Goal: Transaction & Acquisition: Purchase product/service

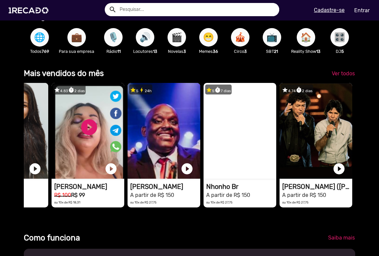
scroll to position [0, 379]
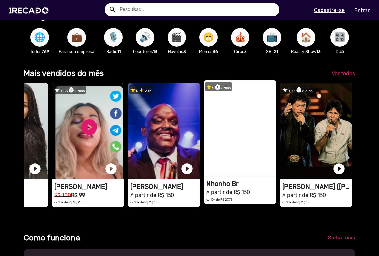
click at [227, 115] on video "1RECADO vídeos dedicados para fãs e empresas" at bounding box center [240, 128] width 73 height 96
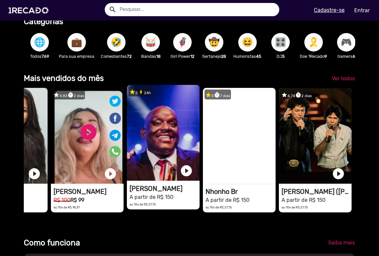
scroll to position [0, 125]
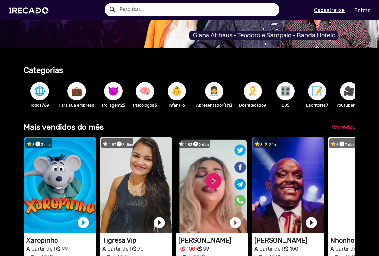
scroll to position [0, 379]
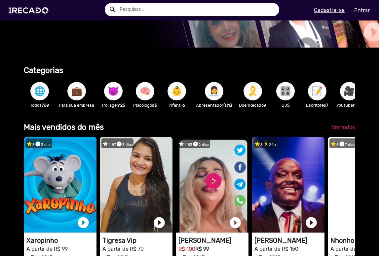
click at [114, 87] on span "😈" at bounding box center [113, 91] width 11 height 19
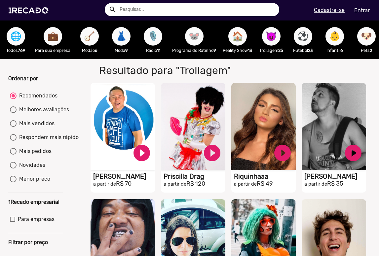
click at [153, 34] on span "🎙️" at bounding box center [152, 36] width 11 height 19
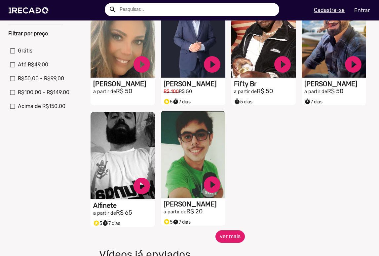
scroll to position [219, 0]
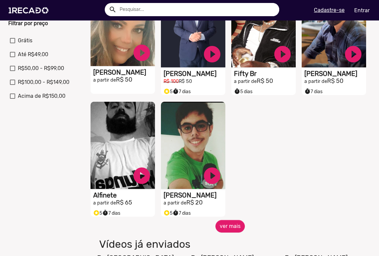
click at [119, 40] on video "S1RECADO vídeos dedicados para fãs e empresas" at bounding box center [123, 22] width 64 height 87
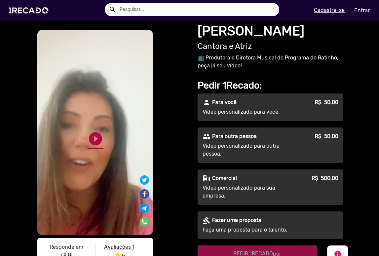
click at [96, 138] on link "play_circle_filled" at bounding box center [96, 139] width 16 height 16
click at [97, 138] on link "pause_circle" at bounding box center [96, 139] width 16 height 16
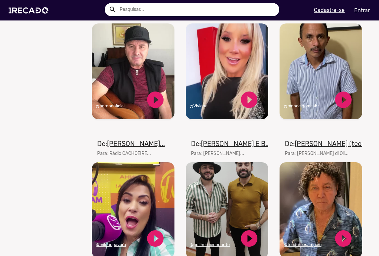
scroll to position [437, 0]
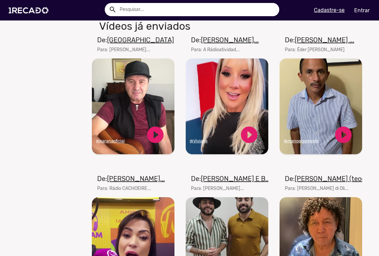
click at [316, 92] on video "Seu navegador não reproduz vídeo em HTML5" at bounding box center [321, 106] width 83 height 96
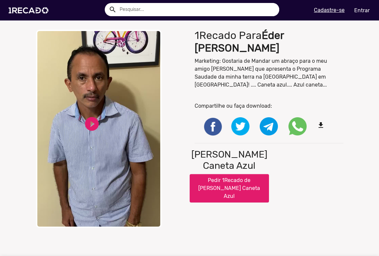
click at [223, 174] on button "Pedir 1Recado de [PERSON_NAME] Caneta Azul" at bounding box center [229, 188] width 79 height 28
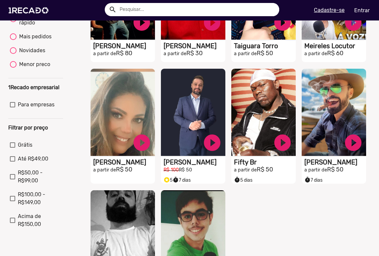
scroll to position [128, 0]
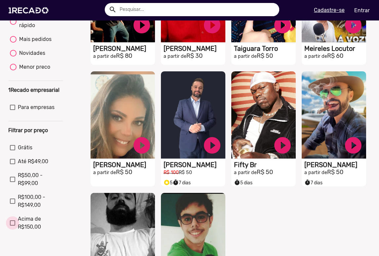
click at [24, 225] on span "Acima de R$150,00" at bounding box center [40, 223] width 44 height 16
click at [13, 226] on input "Acima de R$150,00" at bounding box center [12, 226] width 0 height 0
checkbox input "true"
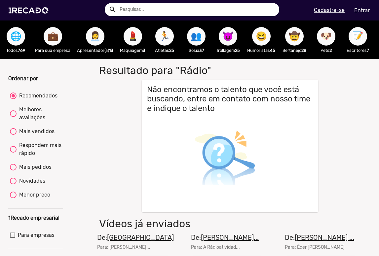
scroll to position [0, 0]
click at [229, 36] on span "😈" at bounding box center [227, 36] width 11 height 19
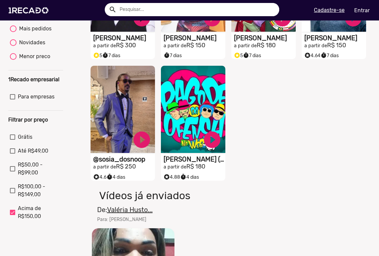
scroll to position [137, 0]
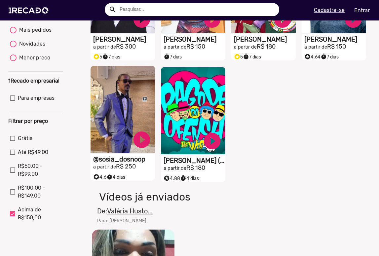
click at [119, 87] on video "S1RECADO vídeos dedicados para fãs e empresas" at bounding box center [123, 109] width 64 height 87
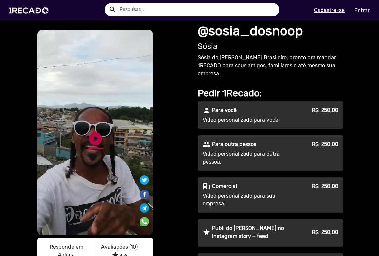
click at [94, 136] on link "play_circle_filled" at bounding box center [96, 139] width 16 height 16
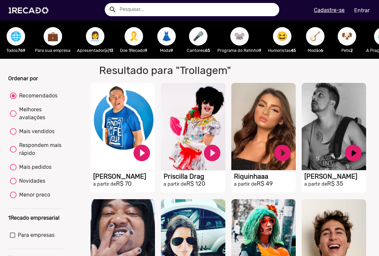
click at [201, 35] on span "🎤" at bounding box center [198, 36] width 11 height 19
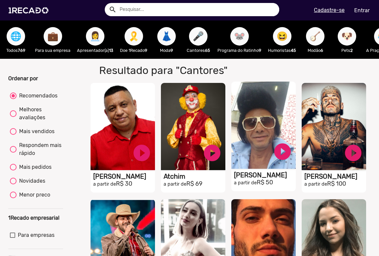
click at [254, 107] on video "S1RECADO vídeos dedicados para fãs e empresas" at bounding box center [263, 125] width 64 height 87
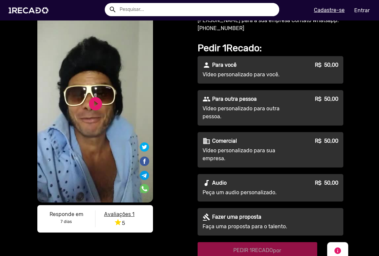
scroll to position [35, 0]
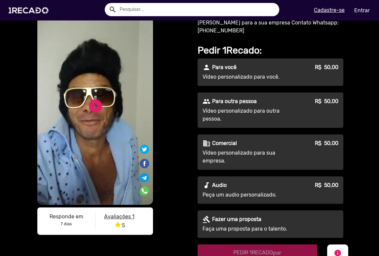
click at [231, 108] on p "Vídeo personalizado para outra pessoa." at bounding box center [250, 115] width 95 height 16
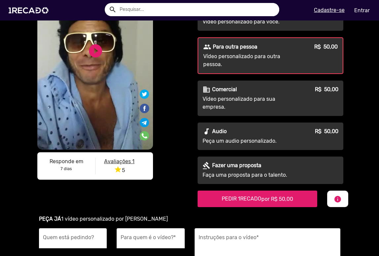
scroll to position [94, 0]
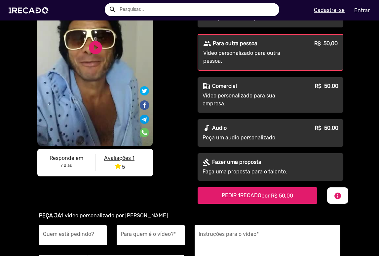
click at [246, 193] on span "PEDIR 1RECADO por R$ 50,00" at bounding box center [257, 195] width 71 height 6
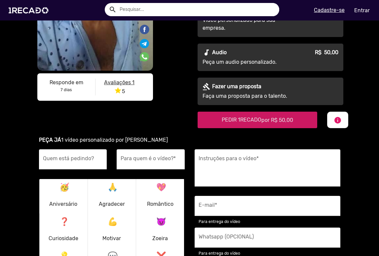
click at [242, 120] on span "PEDIR 1RECADO por R$ 50,00" at bounding box center [257, 120] width 71 height 6
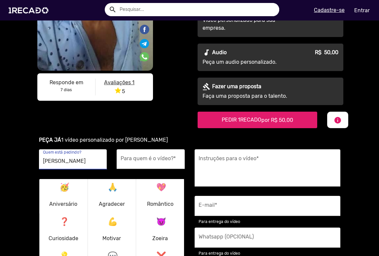
type input "[PERSON_NAME]"
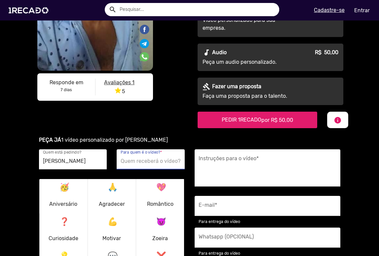
click at [130, 160] on input "Para quem é o vídeo? *" at bounding box center [151, 161] width 60 height 9
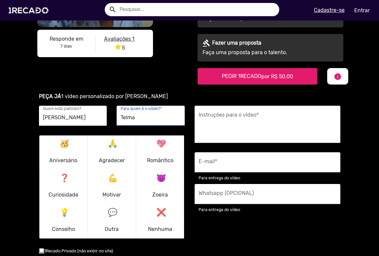
scroll to position [211, 0]
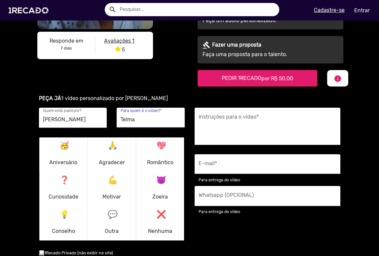
type input "Telma"
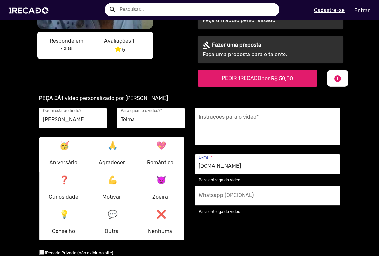
type input "[DOMAIN_NAME]"
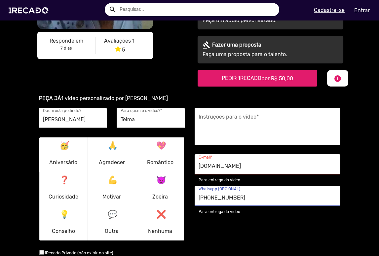
type input "[PHONE_NUMBER]"
click at [262, 232] on div "Instruções para o vídeo * [DOMAIN_NAME] E-mail * Para entrega do vídeo [PHONE_N…" at bounding box center [268, 202] width 156 height 188
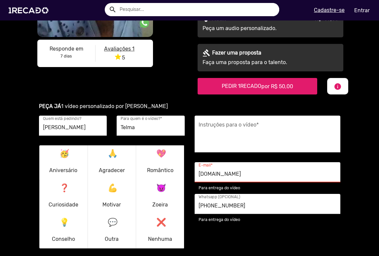
scroll to position [202, 0]
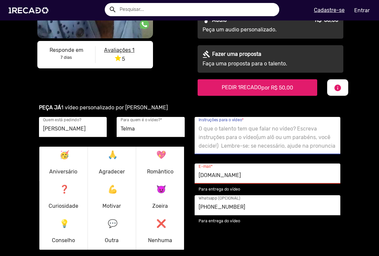
click at [208, 127] on textarea "Instruções para o vídeo *" at bounding box center [268, 137] width 138 height 27
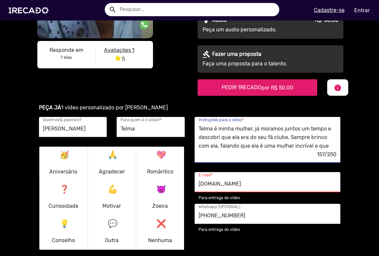
scroll to position [7, 0]
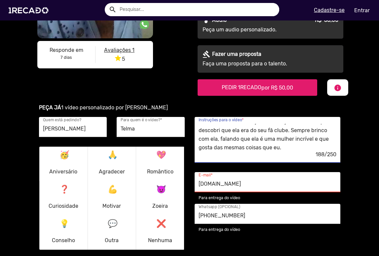
type textarea "Telma é minha mulher, já moramos juntos um tempo e descobri que ela era do seu …"
click at [209, 184] on input "[DOMAIN_NAME]" at bounding box center [268, 184] width 138 height 9
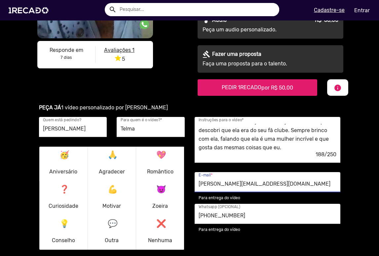
scroll to position [205, 0]
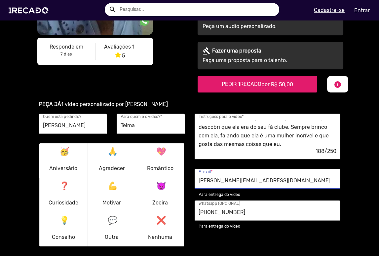
type input "[PERSON_NAME][EMAIL_ADDRESS][DOMAIN_NAME]"
click at [260, 136] on textarea "Telma é minha mulher, já moramos juntos um tempo e descobri que ela era do seu …" at bounding box center [268, 134] width 138 height 27
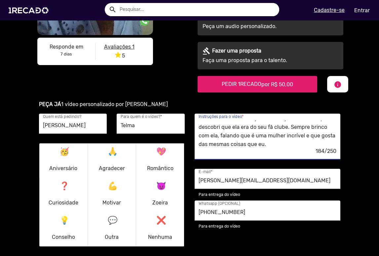
click at [273, 143] on textarea "Telma é minha mulher, já moramos juntos um tempo e descobri que ela era do seu …" at bounding box center [268, 134] width 138 height 27
drag, startPoint x: 284, startPoint y: 145, endPoint x: 296, endPoint y: 145, distance: 11.6
click at [296, 145] on textarea "Telma é minha mulher, já moramos juntos um tempo e descobri que ela era do seu …" at bounding box center [268, 134] width 138 height 27
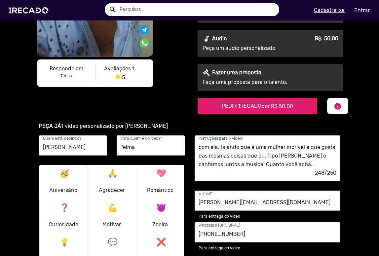
scroll to position [17, 0]
drag, startPoint x: 214, startPoint y: 165, endPoint x: 303, endPoint y: 169, distance: 89.3
click at [303, 169] on textarea "Telma é minha mulher, já moramos juntos um tempo e descobri que ela era do seu …" at bounding box center [268, 155] width 138 height 27
drag, startPoint x: 259, startPoint y: 165, endPoint x: 293, endPoint y: 165, distance: 33.4
click at [293, 165] on textarea "Telma é minha mulher, já moramos juntos um tempo e descobri que ela era do seu …" at bounding box center [268, 155] width 138 height 27
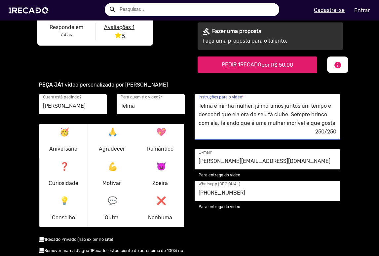
scroll to position [219, 0]
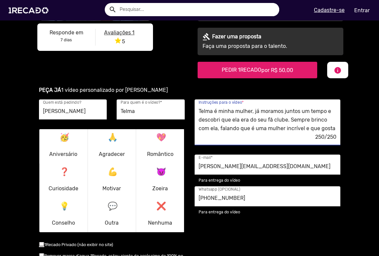
drag, startPoint x: 217, startPoint y: 129, endPoint x: 200, endPoint y: 129, distance: 17.8
click at [200, 129] on textarea "Telma é minha mulher, já moramos juntos um tempo e descobri que ela era do seu …" at bounding box center [268, 119] width 138 height 27
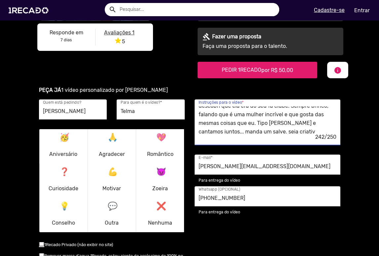
scroll to position [17, 0]
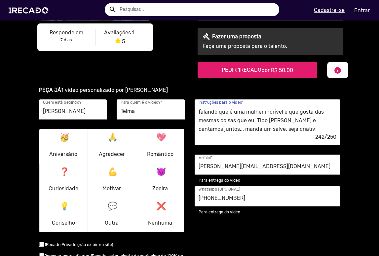
click at [289, 130] on textarea "Telma é minha mulher, já moramos juntos um tempo e descobri que ela era do seu …" at bounding box center [268, 119] width 138 height 27
click at [262, 130] on textarea "Telma é minha mulher, já moramos juntos um tempo e descobri que ela era do seu …" at bounding box center [268, 119] width 138 height 27
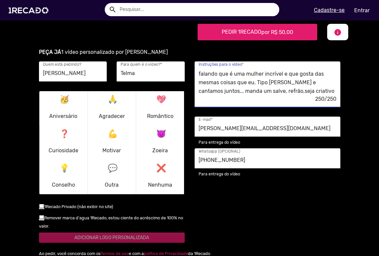
scroll to position [298, 0]
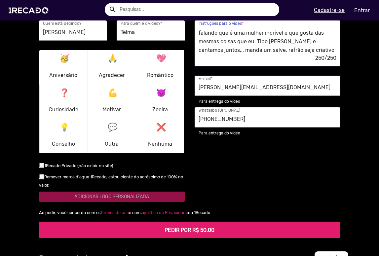
type textarea "Telma é minha mulher, já moramos juntos um tempo e descobri que ela era do seu …"
click at [181, 227] on b "PEDIR POR R$ 50,00" at bounding box center [190, 230] width 50 height 6
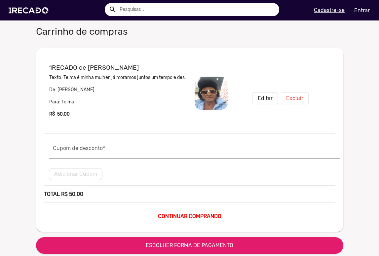
click at [59, 155] on input "Cupom de desconto *" at bounding box center [194, 151] width 283 height 9
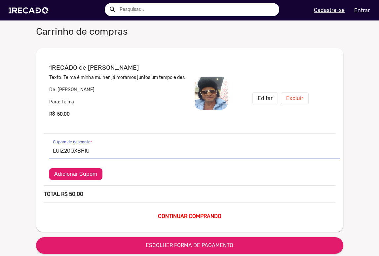
type input "LUIZ20QXBHIU"
click at [70, 172] on span "Adicionar Cupom" at bounding box center [75, 174] width 43 height 6
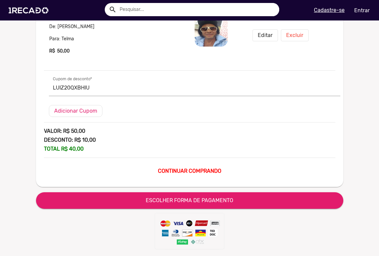
scroll to position [65, 0]
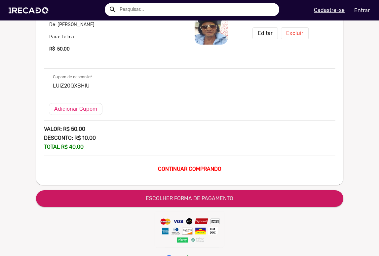
click at [191, 196] on span "ESCOLHER FORMA DE PAGAMENTO" at bounding box center [190, 198] width 88 height 6
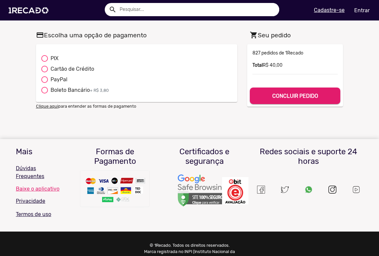
click at [44, 58] on div at bounding box center [44, 58] width 7 height 7
click at [44, 62] on input "PIX" at bounding box center [44, 62] width 0 height 0
radio input "true"
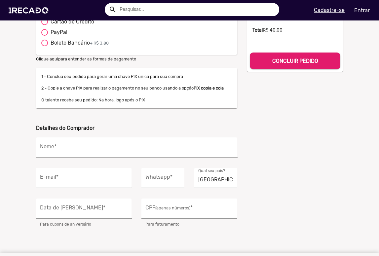
scroll to position [54, 0]
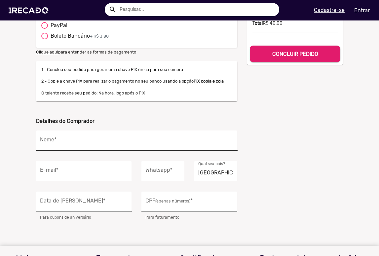
click at [48, 137] on div "Nome *" at bounding box center [137, 141] width 194 height 20
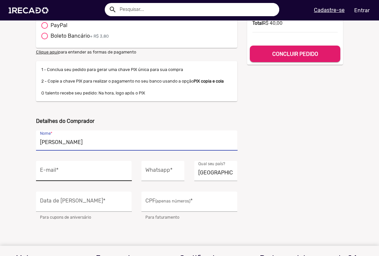
type input "[PERSON_NAME]"
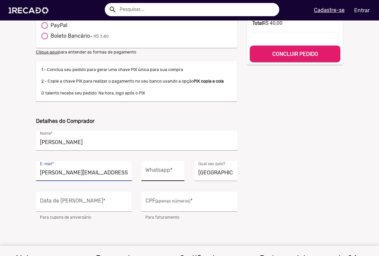
type input "[PERSON_NAME][EMAIL_ADDRESS][DOMAIN_NAME]"
click at [157, 178] on div "Whatsapp *" at bounding box center [162, 171] width 35 height 20
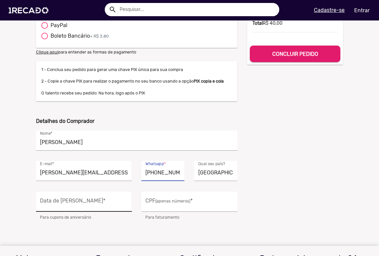
type input "[PHONE_NUMBER]"
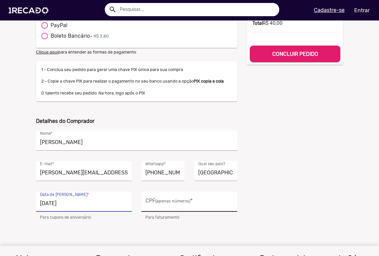
type input "[DATE]"
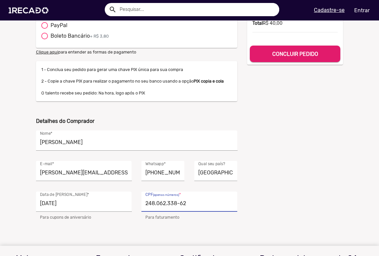
type input "248.062.338-62"
click at [286, 205] on div "shopping_cart Seu pedido 5000 827 pedidos de 1Recado Valor R$ 40,00 Total R$ 40…" at bounding box center [295, 98] width 106 height 248
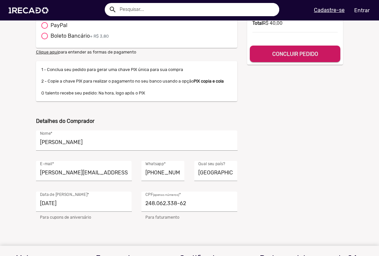
click at [287, 52] on b "CONCLUIR PEDIDO" at bounding box center [295, 54] width 46 height 6
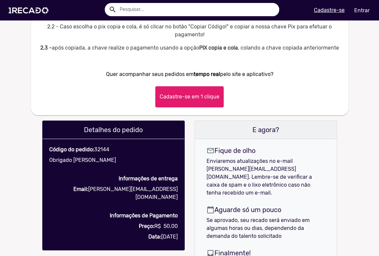
scroll to position [307, 0]
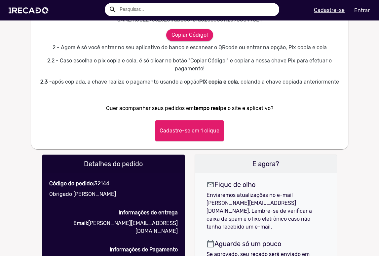
click at [182, 134] on button "Cadastre-se em 1 clique" at bounding box center [189, 130] width 68 height 21
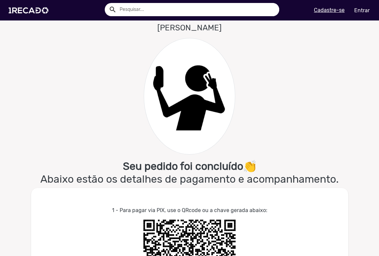
scroll to position [0, 0]
click at [20, 9] on img at bounding box center [30, 10] width 50 height 28
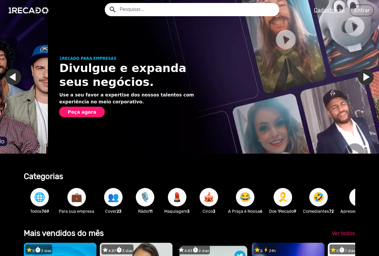
scroll to position [0, 379]
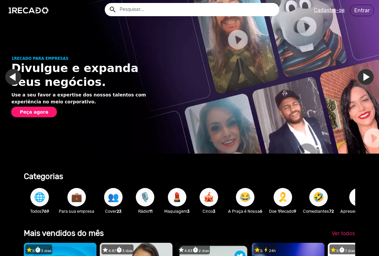
click at [246, 196] on span "😂" at bounding box center [245, 197] width 11 height 19
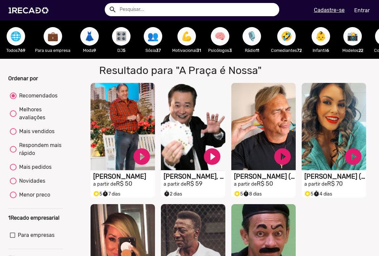
click at [186, 34] on span "💪" at bounding box center [186, 36] width 11 height 19
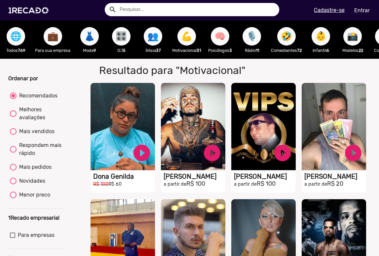
click at [256, 35] on span "🎙️" at bounding box center [251, 36] width 11 height 19
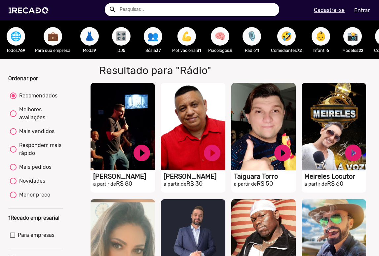
click at [185, 33] on span "💪" at bounding box center [186, 36] width 11 height 19
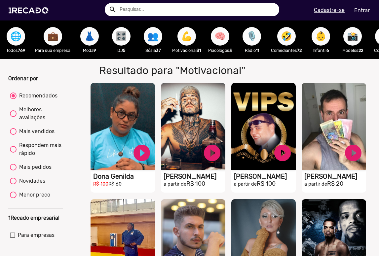
click at [253, 36] on span "🎙️" at bounding box center [251, 36] width 11 height 19
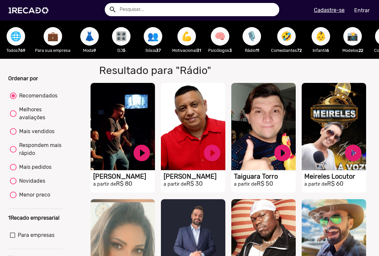
click at [288, 37] on span "🤣" at bounding box center [286, 36] width 11 height 19
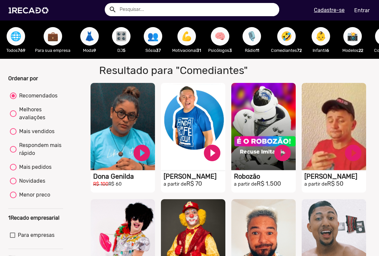
click at [324, 37] on span "👶" at bounding box center [320, 36] width 11 height 19
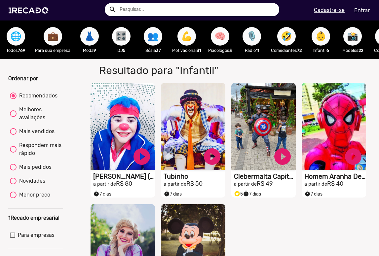
click at [322, 37] on span "👶" at bounding box center [320, 36] width 11 height 19
click at [357, 34] on span "📸" at bounding box center [352, 36] width 11 height 19
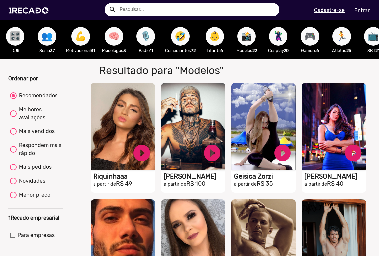
scroll to position [0, 106]
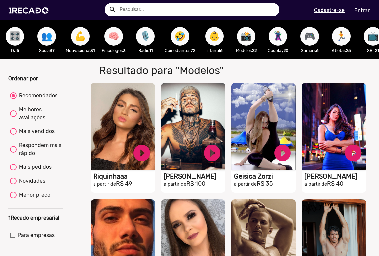
click at [279, 34] on span "🦹🏼‍♀️" at bounding box center [277, 36] width 11 height 19
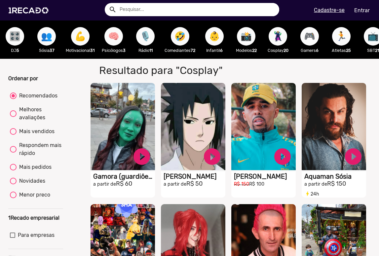
click at [313, 37] on span "🎮" at bounding box center [309, 36] width 11 height 19
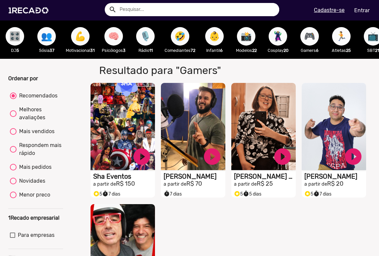
click at [345, 36] on span "🏃" at bounding box center [341, 36] width 11 height 19
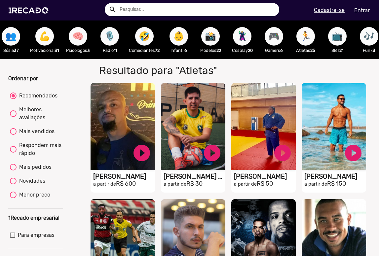
scroll to position [0, 142]
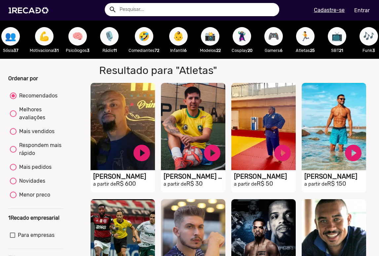
click at [340, 36] on span "📺" at bounding box center [336, 36] width 11 height 19
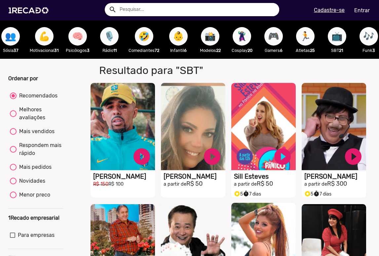
click at [254, 226] on video "S1RECADO vídeos dedicados para fãs e empresas" at bounding box center [263, 246] width 64 height 87
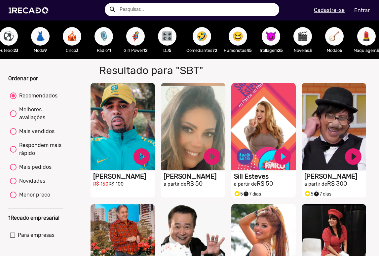
scroll to position [0, 281]
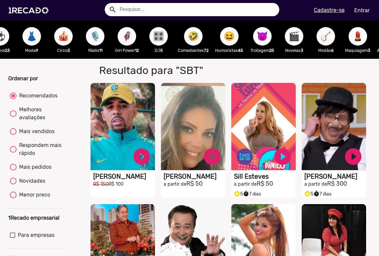
click at [233, 39] on span "😆" at bounding box center [229, 36] width 11 height 19
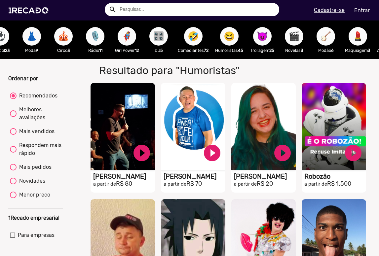
click at [361, 38] on span "💄" at bounding box center [357, 36] width 11 height 19
